Goal: Transaction & Acquisition: Book appointment/travel/reservation

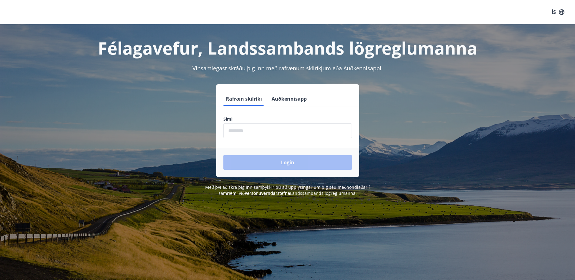
click at [241, 133] on input "phone" at bounding box center [287, 130] width 129 height 15
type input "********"
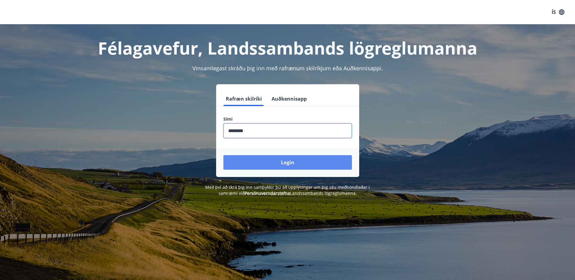
click at [277, 165] on button "Login" at bounding box center [287, 162] width 129 height 15
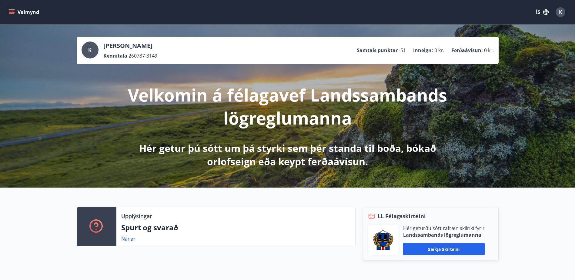
click at [13, 11] on icon "menu" at bounding box center [11, 11] width 5 height 1
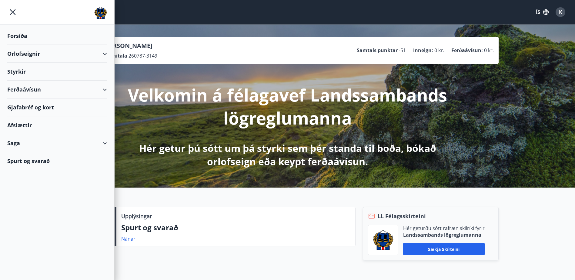
click at [30, 55] on div "Orlofseignir" at bounding box center [57, 54] width 100 height 18
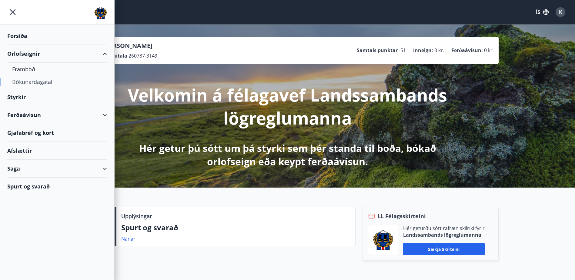
click at [25, 83] on div "Bókunardagatal" at bounding box center [57, 82] width 90 height 13
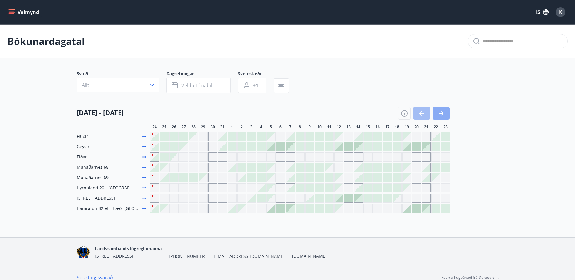
click at [448, 109] on button "button" at bounding box center [441, 113] width 17 height 13
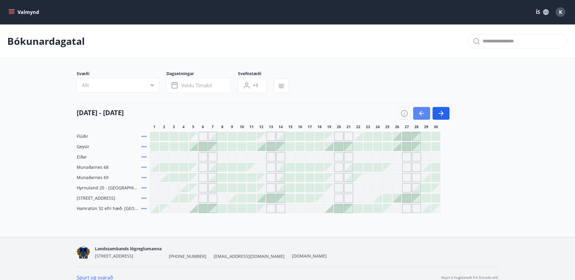
click at [414, 110] on button "button" at bounding box center [421, 113] width 17 height 13
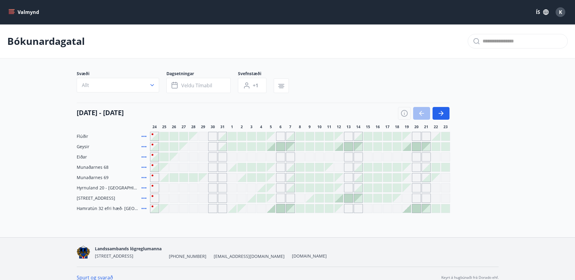
click at [324, 62] on main "Bókunardagatal Svæði Allt Dagsetningar Veldu tímabil Svefnstæði +1 [DATE] - [DA…" at bounding box center [287, 118] width 575 height 189
click at [353, 51] on div "Bókunardagatal" at bounding box center [287, 41] width 575 height 34
click at [369, 57] on div "Bókunardagatal" at bounding box center [287, 41] width 575 height 34
click at [492, 109] on div "[DATE] - [DATE] 25 26 27 28 29 30 31 1 2 3 4 5 6 7 8 9 10 11 12 13 14 15 16 17 …" at bounding box center [288, 116] width 422 height 27
click at [488, 114] on div "[DATE] - [DATE] 25 26 27 28 29 30 31 1 2 3 4 5 6 7 8 9 10 11 12 13 14 15 16 17 …" at bounding box center [288, 116] width 422 height 27
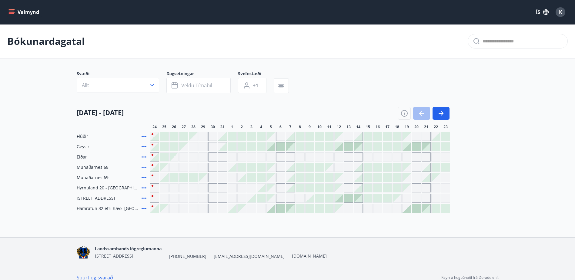
click at [498, 115] on div "[DATE] - [DATE] 25 26 27 28 29 30 31 1 2 3 4 5 6 7 8 9 10 11 12 13 14 15 16 17 …" at bounding box center [288, 116] width 422 height 27
click at [526, 89] on main "Bókunardagatal Svæði Allt Dagsetningar Veldu tímabil Svefnstæði +1 [DATE] - [DA…" at bounding box center [287, 118] width 575 height 189
click at [488, 140] on div "Flúðir Geysir Eiðar Munaðarnes 68 Munaðarnes 69 [GEOGRAPHIC_DATA] 20 - [GEOGRAP…" at bounding box center [288, 172] width 422 height 81
click at [443, 112] on icon "button" at bounding box center [441, 113] width 7 height 7
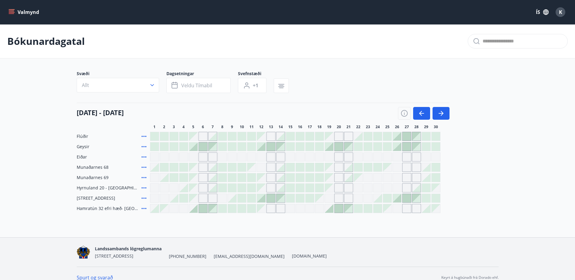
click at [492, 147] on div "Flúðir Geysir Eiðar Munaðarnes 68 Munaðarnes 69 [GEOGRAPHIC_DATA] 20 - [GEOGRAP…" at bounding box center [288, 172] width 422 height 81
click at [19, 12] on button "Valmynd" at bounding box center [24, 12] width 34 height 11
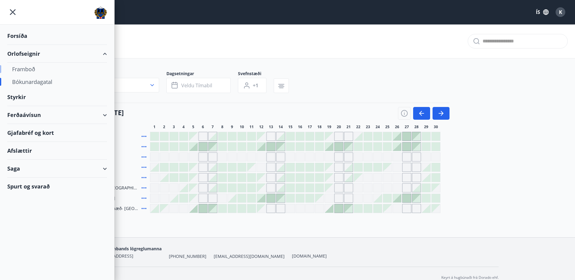
click at [25, 70] on div "Framboð" at bounding box center [57, 69] width 90 height 13
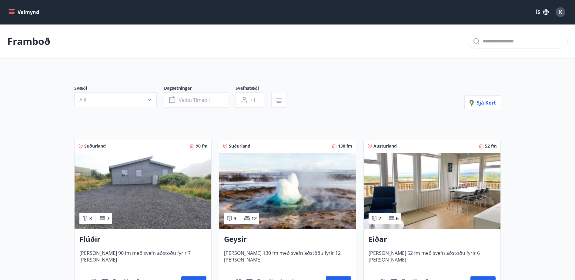
click at [140, 170] on img at bounding box center [143, 191] width 137 height 76
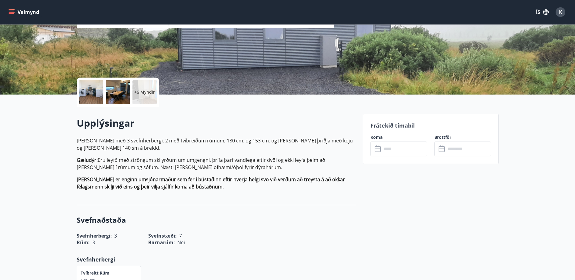
scroll to position [91, 0]
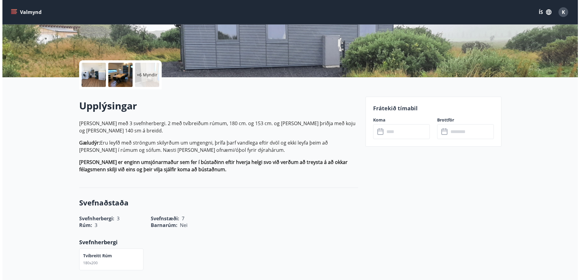
scroll to position [0, 0]
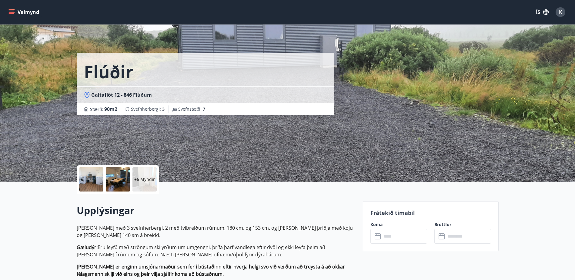
click at [96, 183] on div at bounding box center [91, 179] width 24 height 24
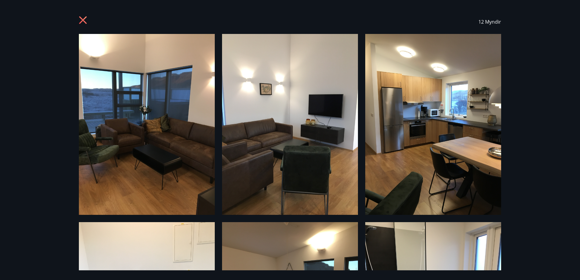
click at [57, 184] on div "12 Myndir" at bounding box center [290, 140] width 580 height 280
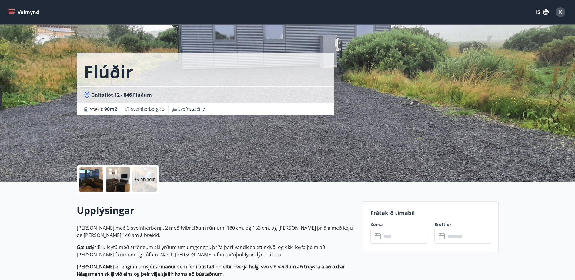
click at [92, 180] on div at bounding box center [91, 179] width 24 height 24
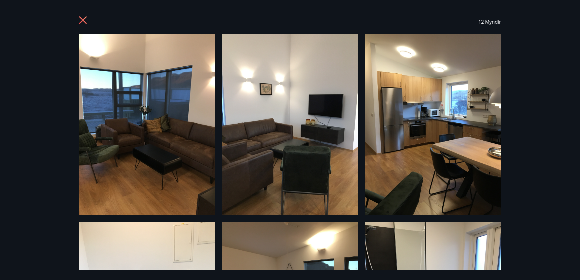
click at [76, 20] on div "12 Myndir" at bounding box center [290, 22] width 437 height 24
click at [79, 20] on icon at bounding box center [84, 21] width 10 height 10
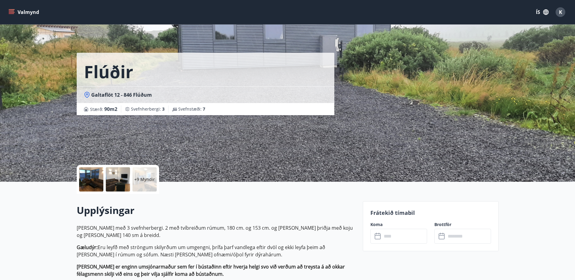
click at [11, 19] on div "Valmynd ÍS K" at bounding box center [287, 12] width 561 height 15
click at [12, 12] on icon "menu" at bounding box center [12, 12] width 7 height 1
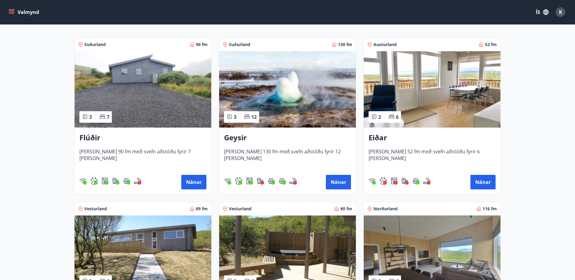
scroll to position [121, 0]
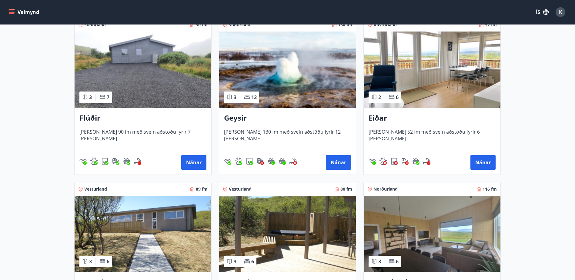
drag, startPoint x: 30, startPoint y: 125, endPoint x: 26, endPoint y: 123, distance: 4.2
click at [29, 125] on main "Framboð Svæði Allt Dagsetningar Veldu tímabil Svefnstæði +1 Sjá kort Suðurland …" at bounding box center [287, 206] width 575 height 606
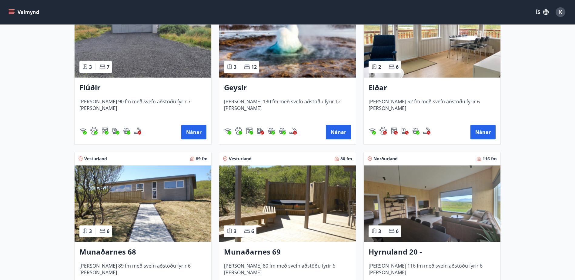
scroll to position [0, 0]
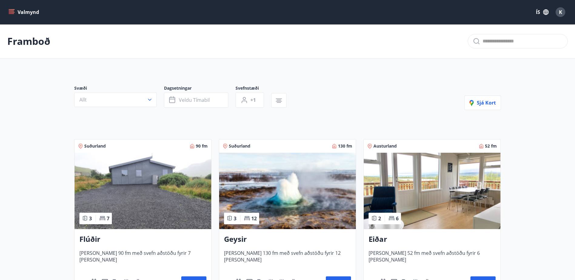
click at [12, 14] on icon "menu" at bounding box center [11, 13] width 5 height 1
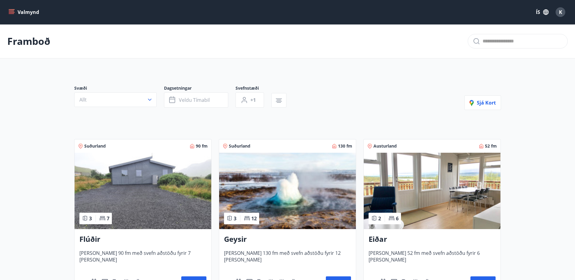
click at [12, 11] on icon "menu" at bounding box center [11, 11] width 5 height 1
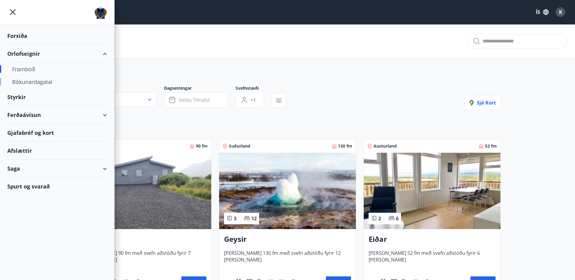
click at [39, 82] on div "Bókunardagatal" at bounding box center [57, 82] width 90 height 13
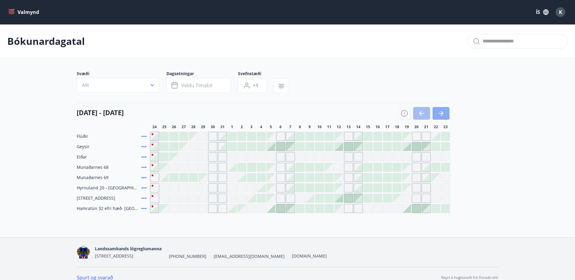
click at [438, 116] on icon "button" at bounding box center [441, 113] width 7 height 7
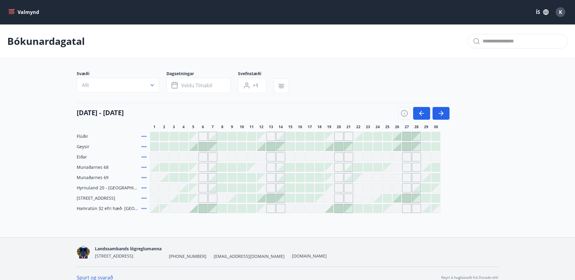
click at [406, 156] on div "Gráir dagar eru ekki bókanlegir" at bounding box center [406, 157] width 9 height 9
click at [458, 139] on div "Flúðir Geysir Eiðar [PERSON_NAME] eru ekki bókanlegir Munaðarnes 68 Munaðarnes …" at bounding box center [288, 172] width 422 height 81
click at [445, 112] on button "button" at bounding box center [441, 113] width 17 height 13
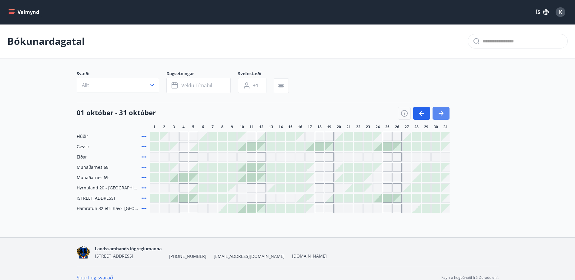
click at [445, 112] on button "button" at bounding box center [441, 113] width 17 height 13
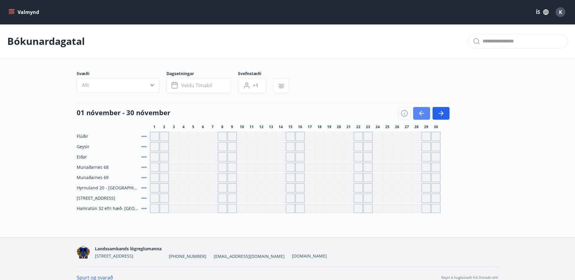
click at [424, 112] on icon "button" at bounding box center [421, 113] width 7 height 7
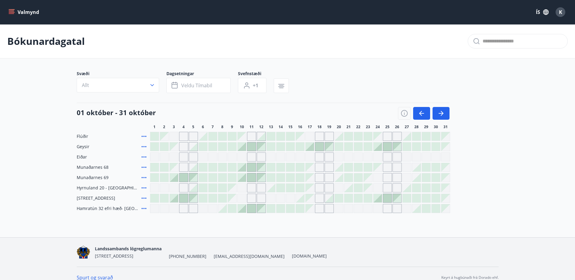
click at [476, 133] on div "Flúðir Geysir Eiðar Munaðarnes 68 Munaðarnes 69 [GEOGRAPHIC_DATA] 20 - [GEOGRAP…" at bounding box center [288, 172] width 422 height 81
click at [481, 132] on div "Flúðir Geysir Eiðar Munaðarnes 68 Munaðarnes 69 [GEOGRAPHIC_DATA] 20 - [GEOGRAP…" at bounding box center [288, 172] width 422 height 81
